Goal: Task Accomplishment & Management: Manage account settings

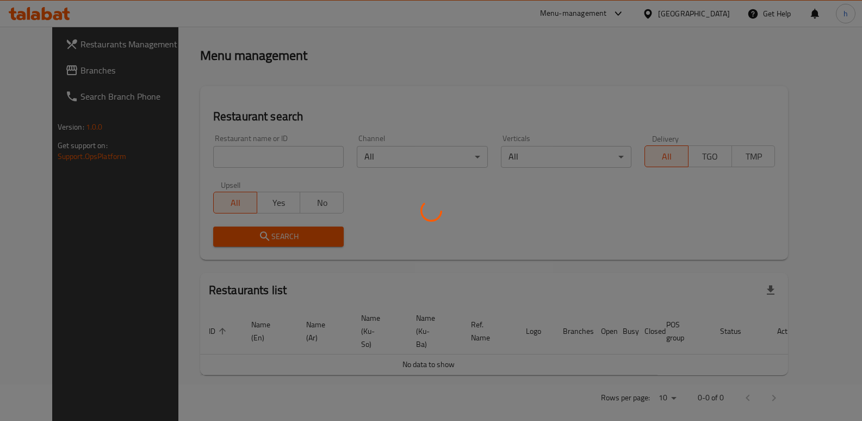
scroll to position [142, 0]
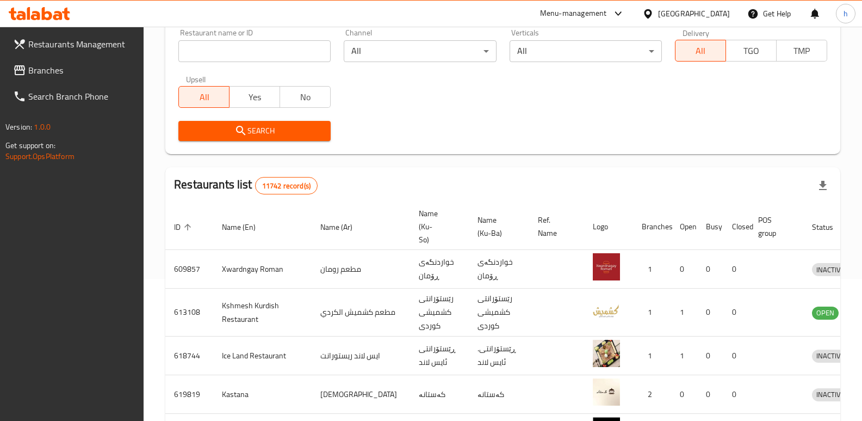
click at [57, 71] on span "Branches" at bounding box center [81, 70] width 107 height 13
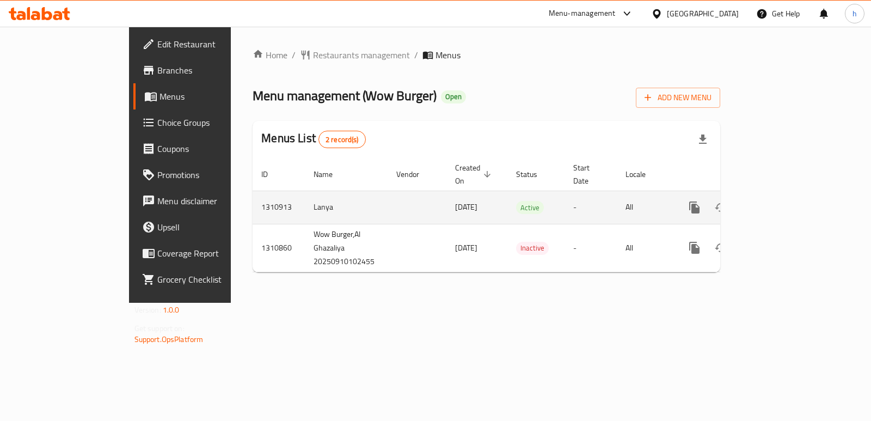
click at [779, 201] on icon "enhanced table" at bounding box center [772, 207] width 13 height 13
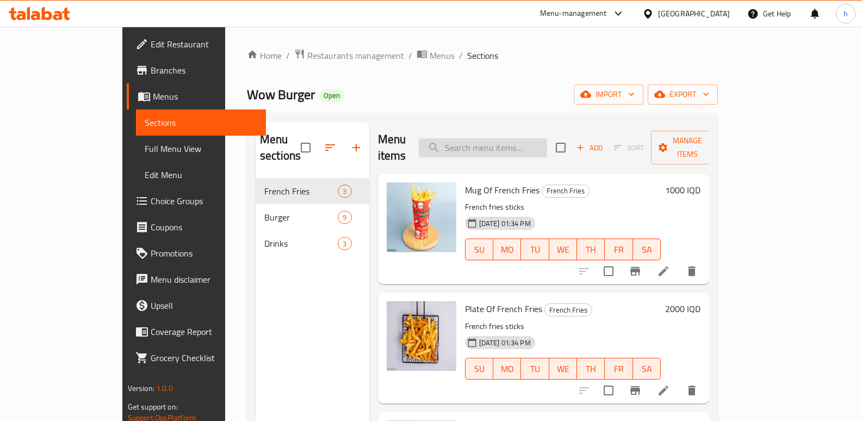
click at [547, 138] on input "search" at bounding box center [483, 147] width 128 height 19
paste input "صمون بركر بريوش"
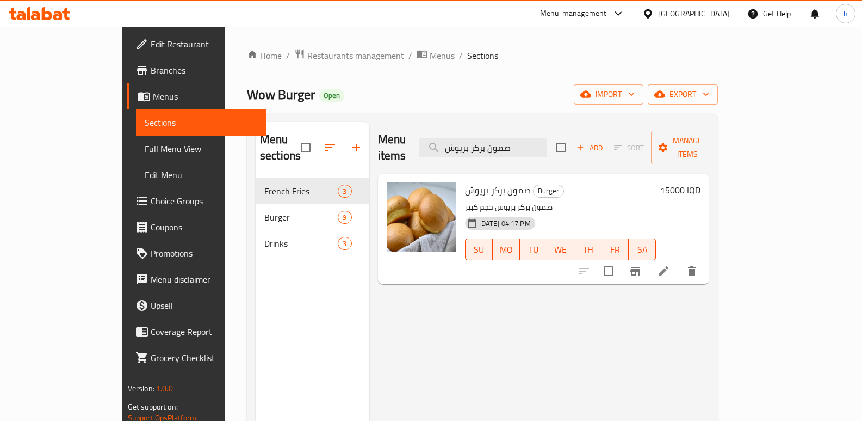
type input "صمون بركر بريوش"
click at [670, 264] on icon at bounding box center [663, 270] width 13 height 13
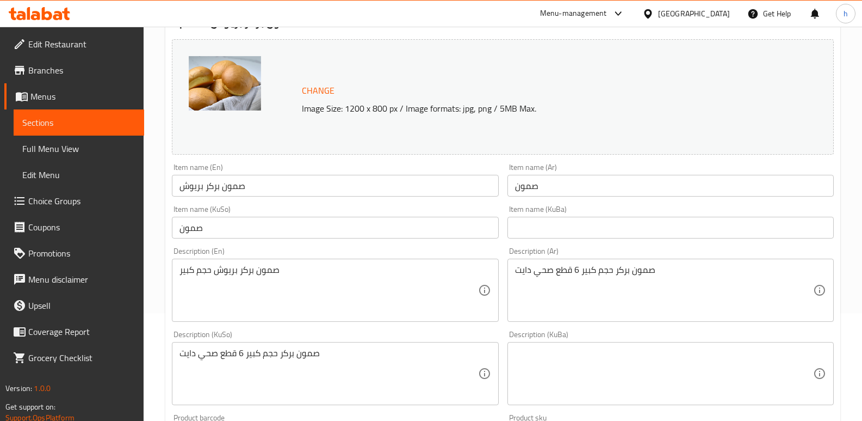
scroll to position [134, 0]
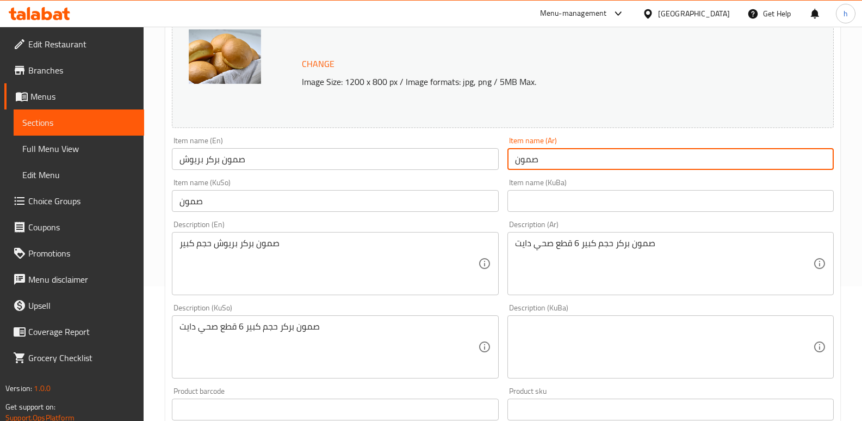
drag, startPoint x: 559, startPoint y: 157, endPoint x: 492, endPoint y: 150, distance: 67.8
click at [492, 150] on div "Change Image Size: 1200 x 800 px / Image formats: jpg, png / 5MB Max. Item name…" at bounding box center [503, 313] width 671 height 610
click at [124, 207] on div "Edit Restaurant Branches Menus Sections Full Menu View Edit Menu Choice Groups …" at bounding box center [431, 333] width 862 height 883
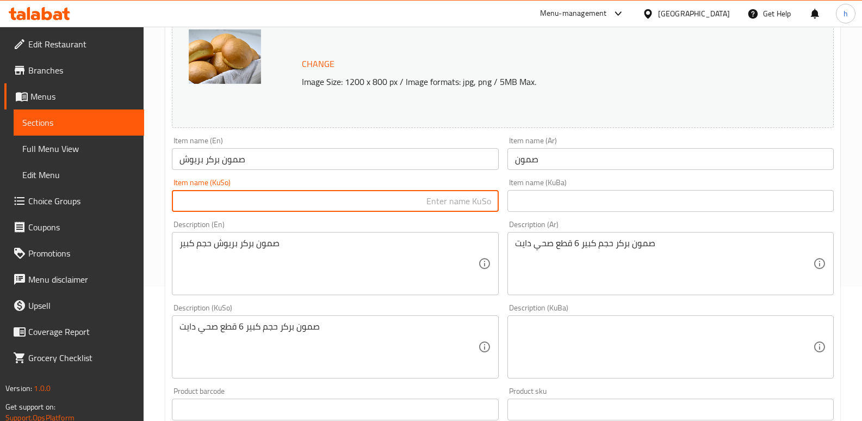
click at [263, 158] on input "صمون بركر بريوش" at bounding box center [335, 159] width 326 height 22
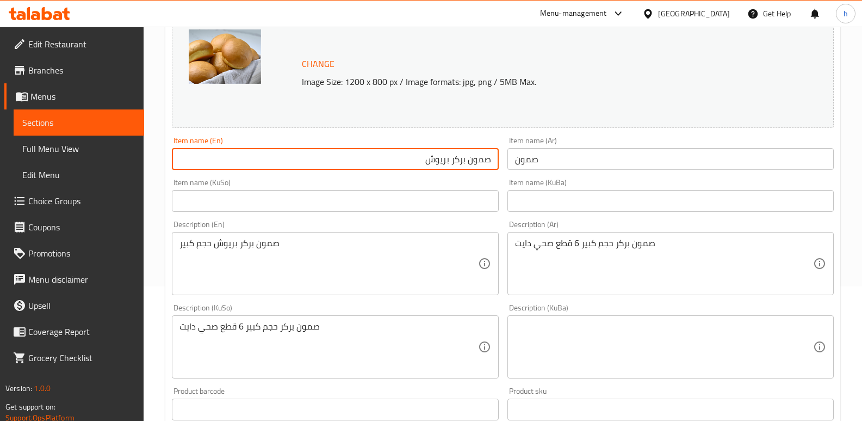
drag, startPoint x: 414, startPoint y: 160, endPoint x: 513, endPoint y: 159, distance: 98.5
click at [513, 159] on div "Change Image Size: 1200 x 800 px / Image formats: jpg, png / 5MB Max. Item name…" at bounding box center [503, 313] width 671 height 610
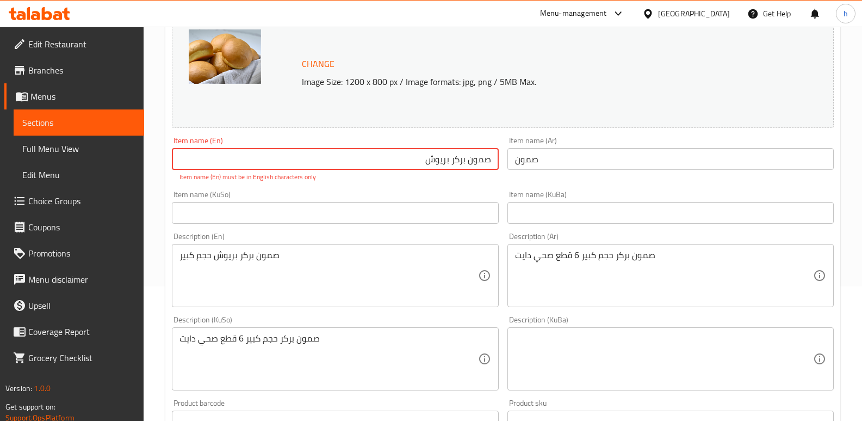
click at [418, 157] on input "صمون بركر بريوش" at bounding box center [335, 159] width 326 height 22
drag, startPoint x: 418, startPoint y: 157, endPoint x: 490, endPoint y: 151, distance: 72.1
click at [490, 151] on input "صمون بركر بريوش" at bounding box center [335, 159] width 326 height 22
drag, startPoint x: 561, startPoint y: 159, endPoint x: 467, endPoint y: 145, distance: 94.7
click at [467, 145] on div "Change Image Size: 1200 x 800 px / Image formats: jpg, png / 5MB Max. Item name…" at bounding box center [503, 319] width 671 height 622
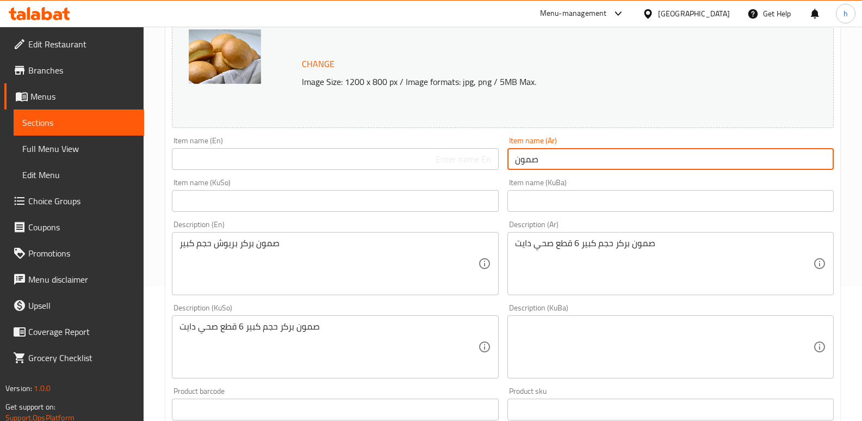
paste input "بركر بريوش"
type input "صمون بركر بريوش"
click at [445, 161] on input "text" at bounding box center [335, 159] width 326 height 22
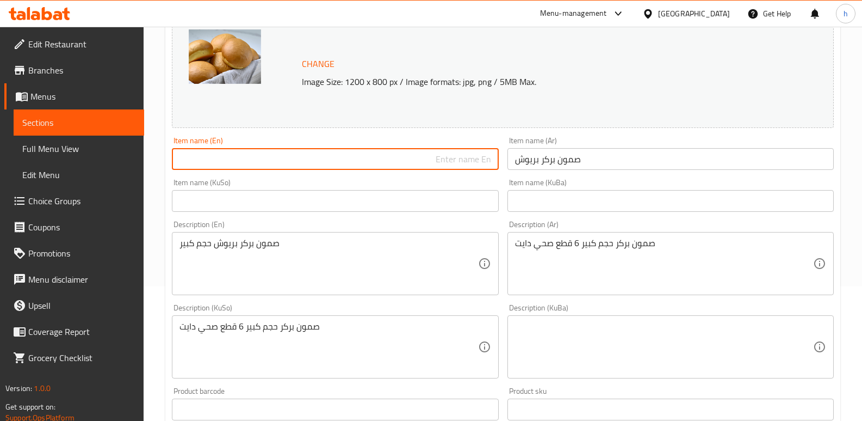
paste input "Brioche burger bun"
type input "Brioche burger bun"
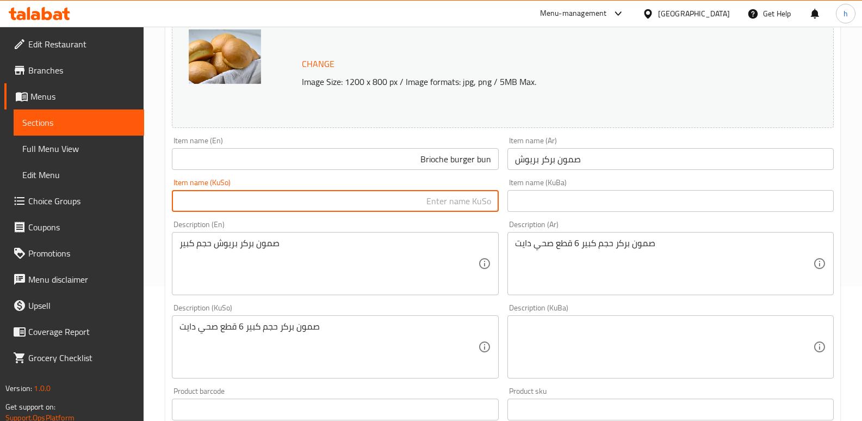
click at [452, 201] on input "text" at bounding box center [335, 201] width 326 height 22
click at [544, 161] on input "صمون بركر بريوش" at bounding box center [671, 159] width 326 height 22
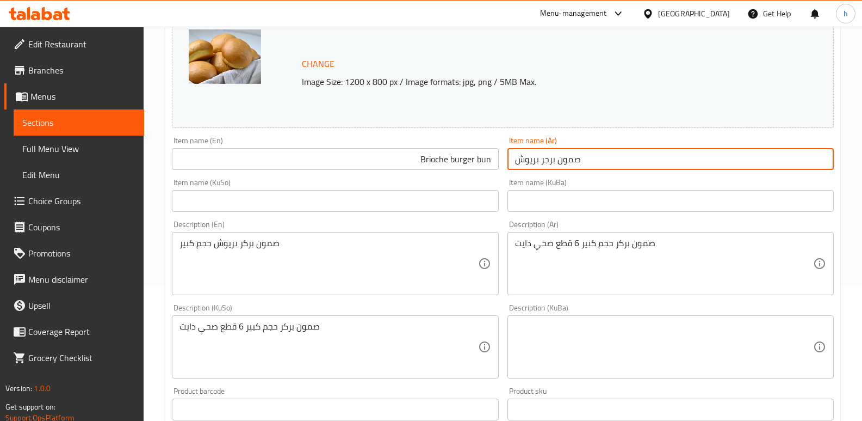
type input "صمون برجر بريوش"
click at [466, 205] on input "text" at bounding box center [335, 201] width 326 height 22
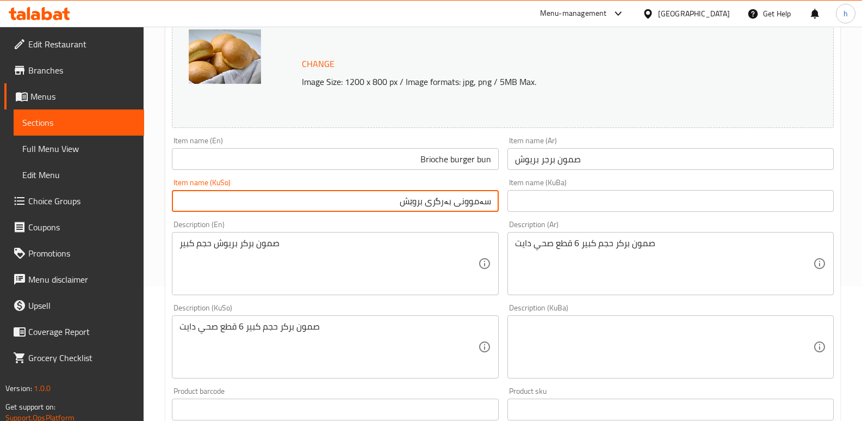
type input "سەموونی بەرگری بروێش"
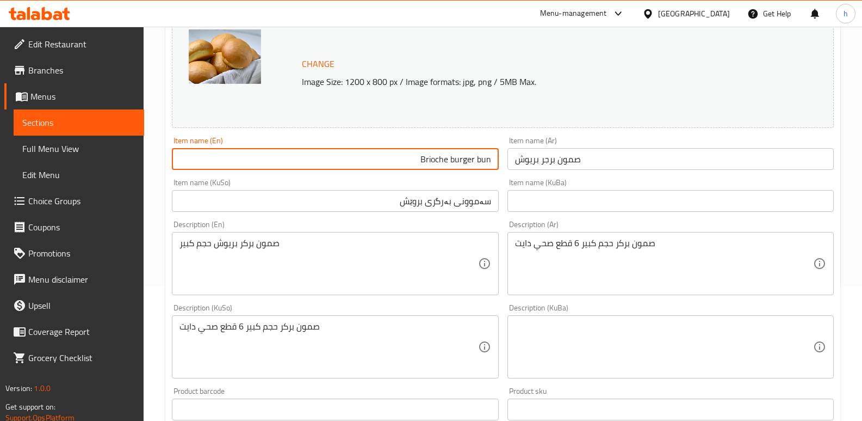
click at [482, 161] on input "Brioche burger bun" at bounding box center [335, 159] width 326 height 22
click at [440, 155] on input "Brioche burger Samoon" at bounding box center [335, 159] width 326 height 22
type input "Brioche Burger Samoon"
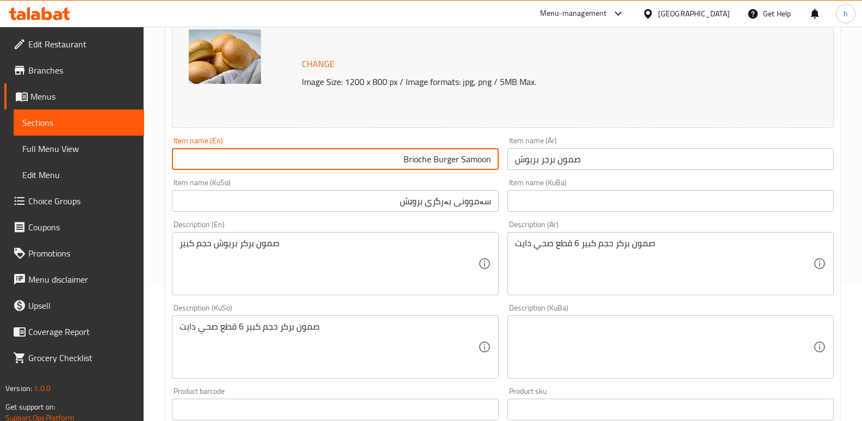
drag, startPoint x: 429, startPoint y: 151, endPoint x: 506, endPoint y: 156, distance: 77.4
click at [506, 156] on div "Change Image Size: 1200 x 800 px / Image formats: jpg, png / 5MB Max. Item name…" at bounding box center [503, 313] width 671 height 610
click at [225, 160] on input "text" at bounding box center [335, 159] width 326 height 22
paste input "Brioche Burger Samoon"
type input "Brioche Burger Samoon"
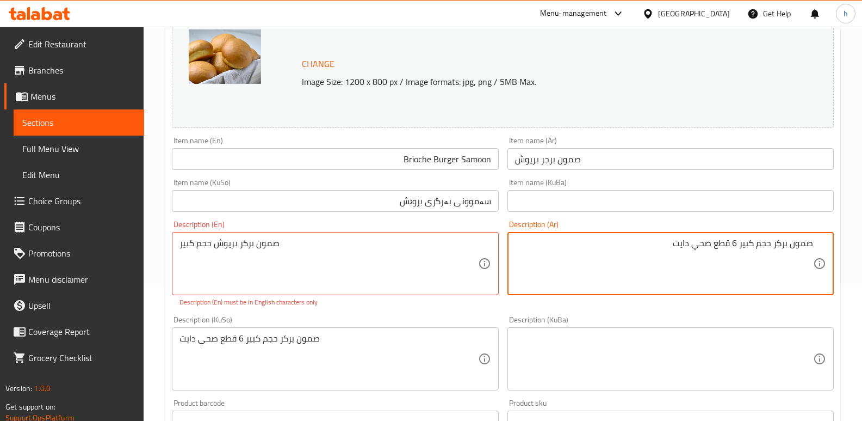
click at [776, 244] on textarea "صمون بركر حجم كبير 6 قطع صحي دايت" at bounding box center [664, 264] width 298 height 52
type textarea "صمون برجر حجم كبير 6 قطع صحي دايت"
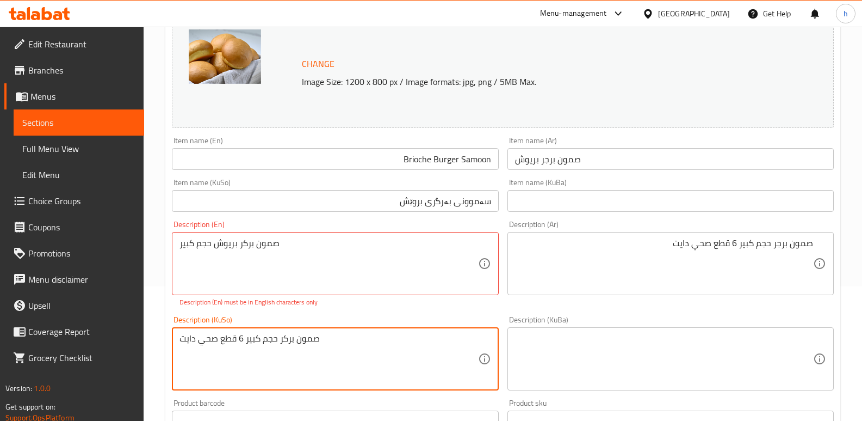
drag, startPoint x: 338, startPoint y: 335, endPoint x: 128, endPoint y: 318, distance: 211.2
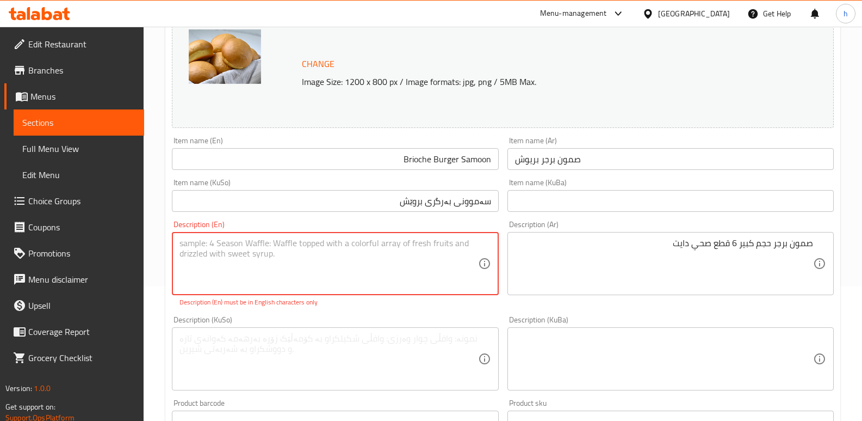
drag, startPoint x: 289, startPoint y: 243, endPoint x: 149, endPoint y: 241, distance: 139.9
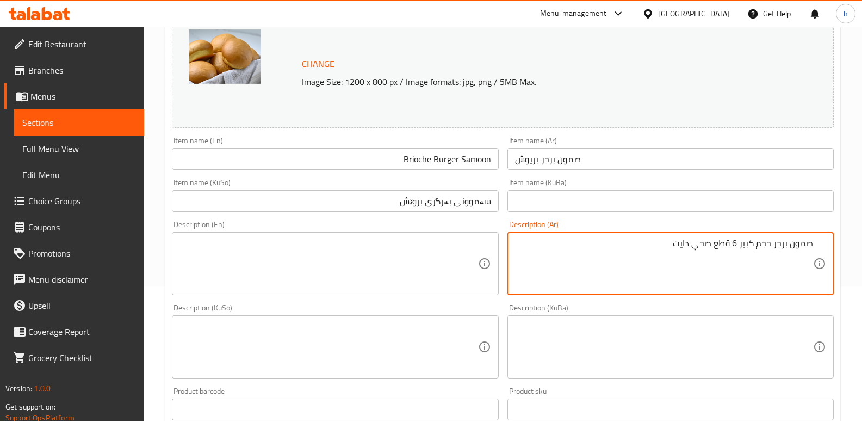
drag, startPoint x: 669, startPoint y: 243, endPoint x: 868, endPoint y: 236, distance: 199.3
click at [233, 237] on div "Description (En)" at bounding box center [335, 263] width 326 height 63
paste textarea "Large burger bun, 6 pieces, healthy diet"
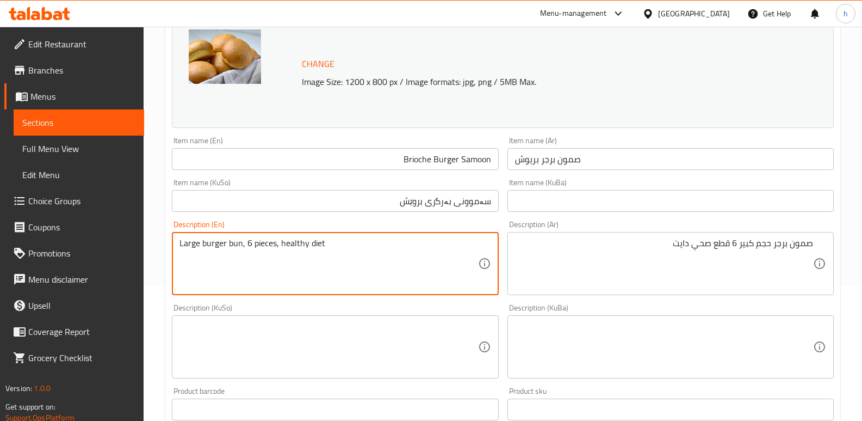
click at [235, 245] on textarea "Large burger bun, 6 pieces, healthy diet" at bounding box center [329, 264] width 298 height 52
click at [261, 242] on textarea "Large burger samoon, 6 pieces, healthy diet" at bounding box center [329, 264] width 298 height 52
drag, startPoint x: 349, startPoint y: 240, endPoint x: 39, endPoint y: 207, distance: 311.9
click at [43, 209] on div "Edit Restaurant Branches Menus Sections Full Menu View Edit Menu Choice Groups …" at bounding box center [431, 333] width 862 height 883
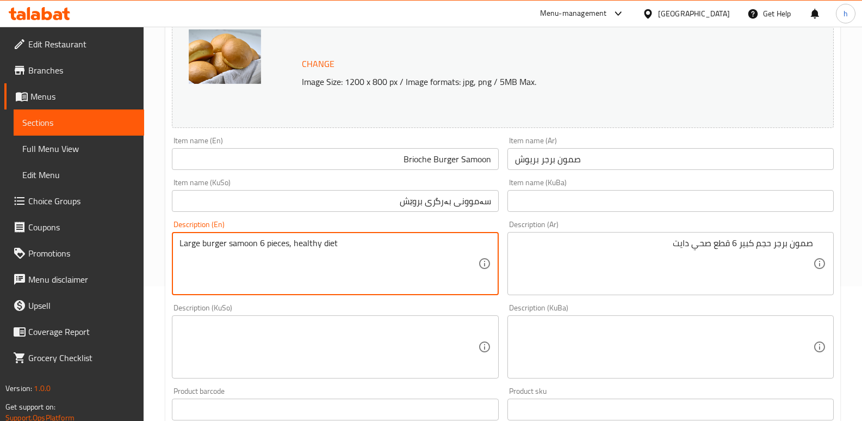
paste textarea "Samon Burger Large Size 6 Pieces Healthy D"
type textarea "Samon Burger Large Size 6 Pieces Healthy Diet"
click at [410, 351] on textarea at bounding box center [329, 347] width 298 height 52
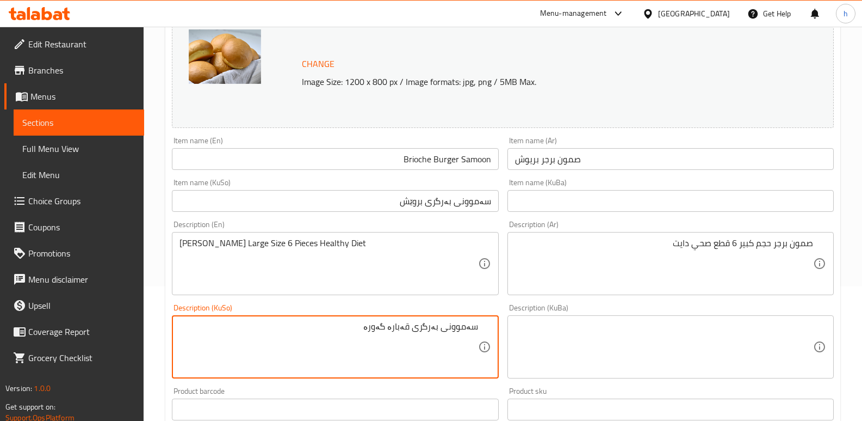
paste textarea "6"
click at [350, 326] on textarea "سەموونی بەرگری قەبارە گەورە 6 پارچەتەندروستی" at bounding box center [329, 347] width 298 height 52
click at [293, 328] on textarea "سەموونی بەرگری قەبارە گەورە 6 پارچە تەندروستی" at bounding box center [329, 347] width 298 height 52
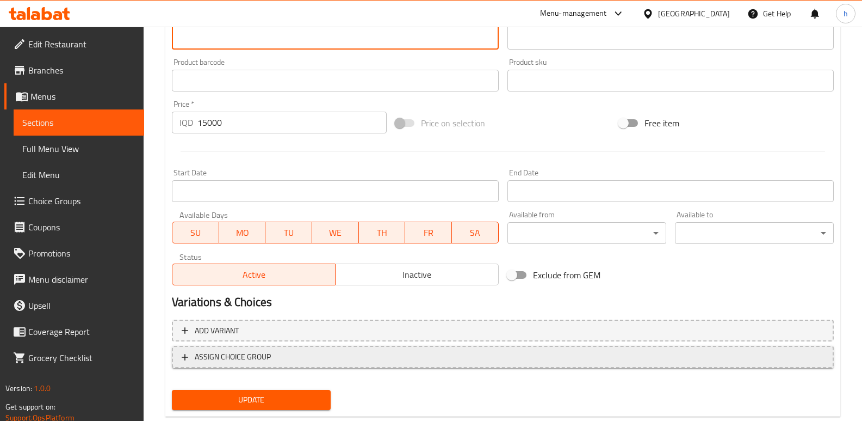
scroll to position [467, 0]
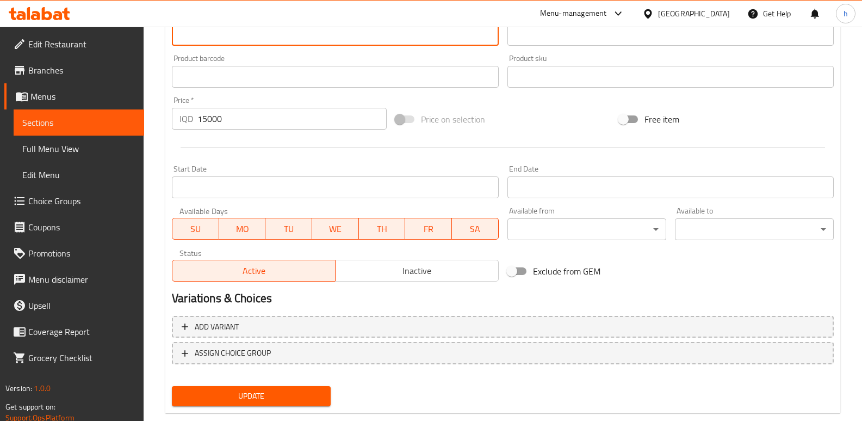
type textarea "سەموونی بەرگری قەبارە گەورە 6 پارچە تەندروستی دایت"
click at [311, 391] on span "Update" at bounding box center [251, 396] width 141 height 14
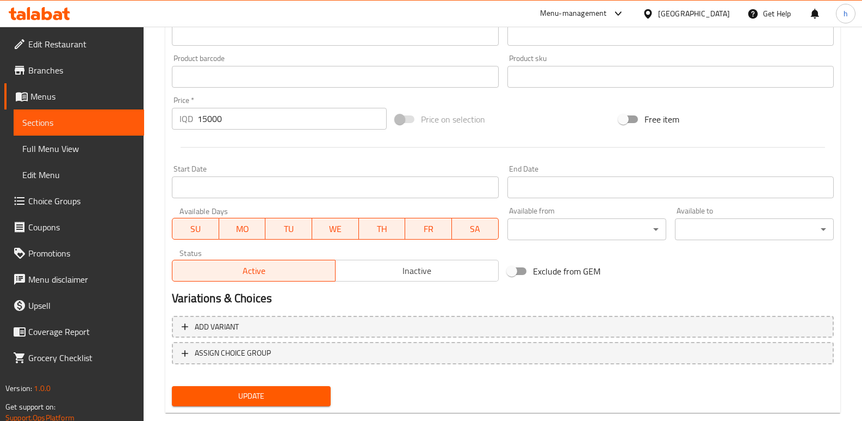
click at [82, 150] on span "Full Menu View" at bounding box center [78, 148] width 113 height 13
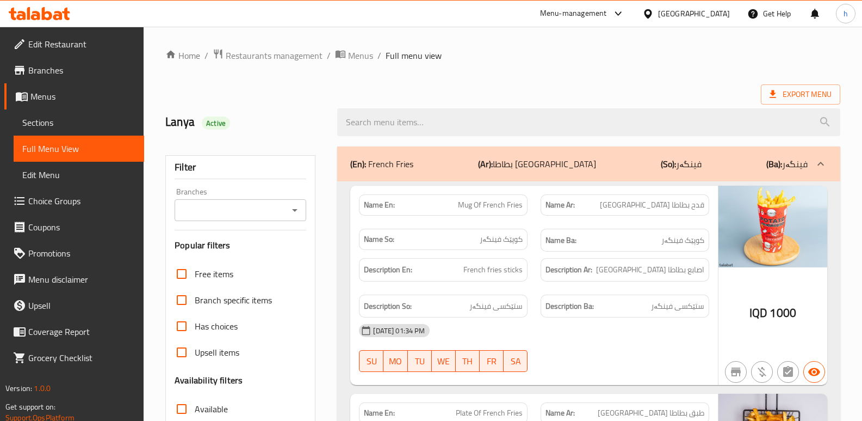
click at [274, 213] on input "Branches" at bounding box center [231, 209] width 107 height 15
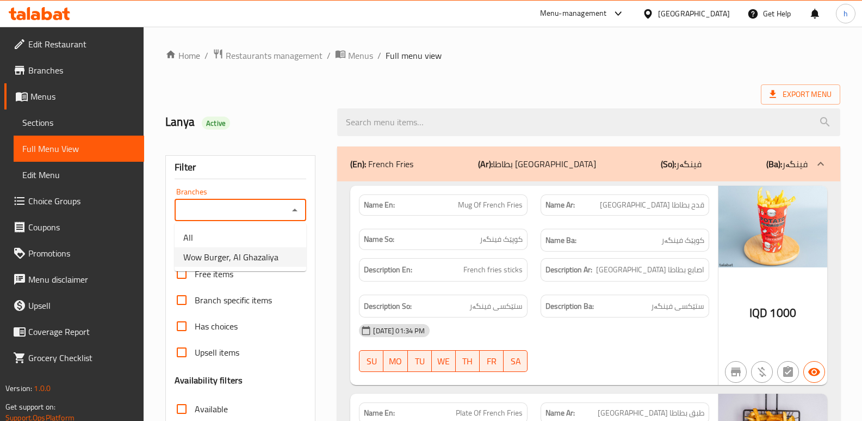
click at [240, 259] on span "Wow Burger, Al Ghazaliya" at bounding box center [230, 256] width 95 height 13
type input "Wow Burger, Al Ghazaliya"
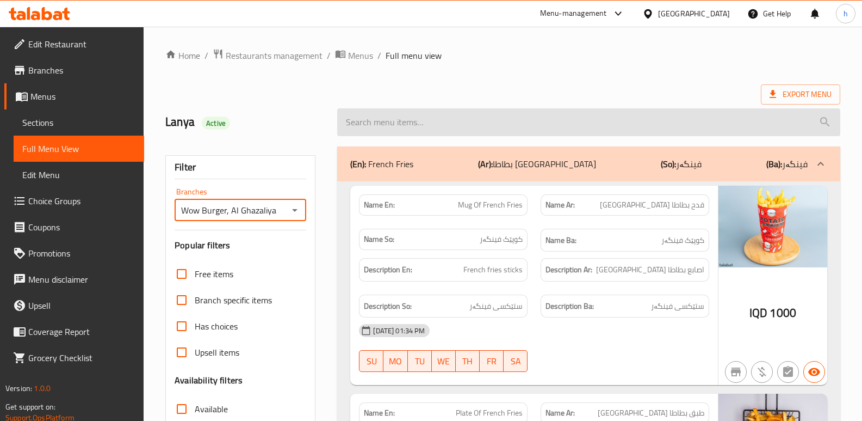
click at [438, 117] on input "search" at bounding box center [588, 122] width 503 height 28
paste input "Brioche Burger Samoon"
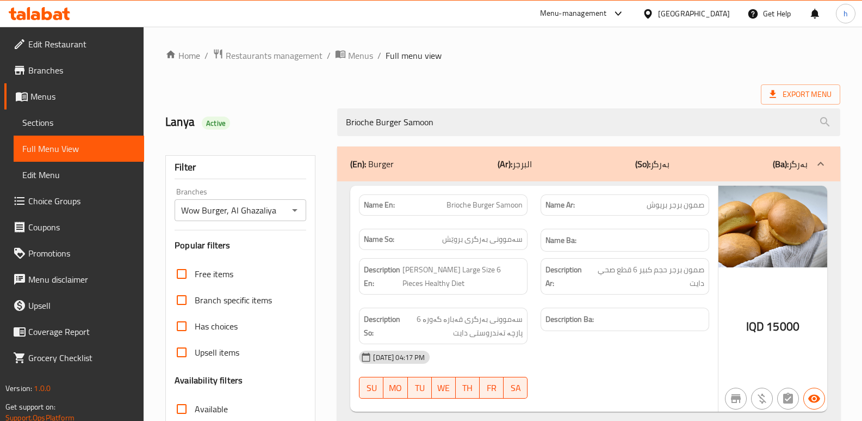
scroll to position [45, 0]
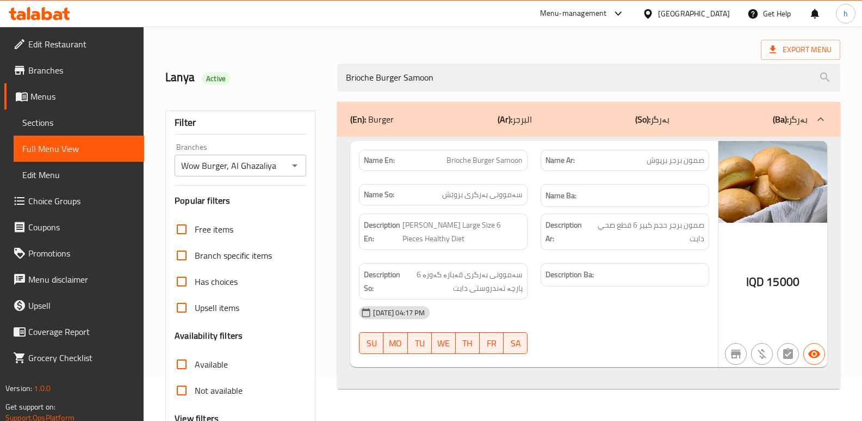
type input "Brioche Burger Samoon"
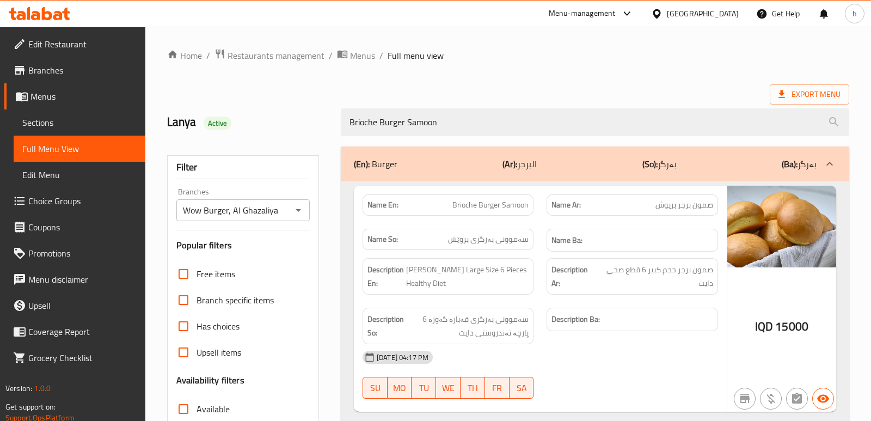
scroll to position [158, 0]
